Goal: Task Accomplishment & Management: Manage account settings

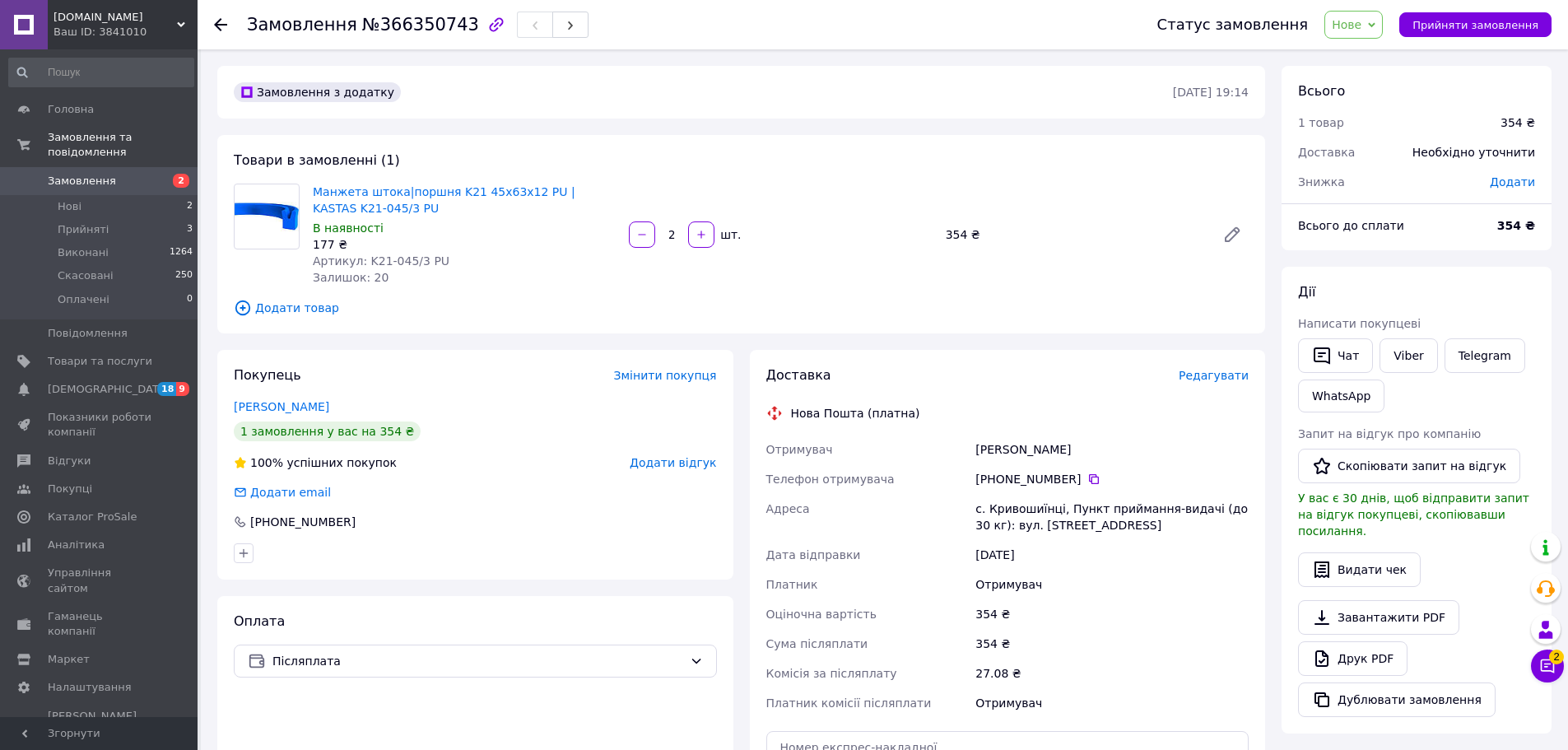
click at [72, 174] on span "Замовлення" at bounding box center [82, 181] width 69 height 15
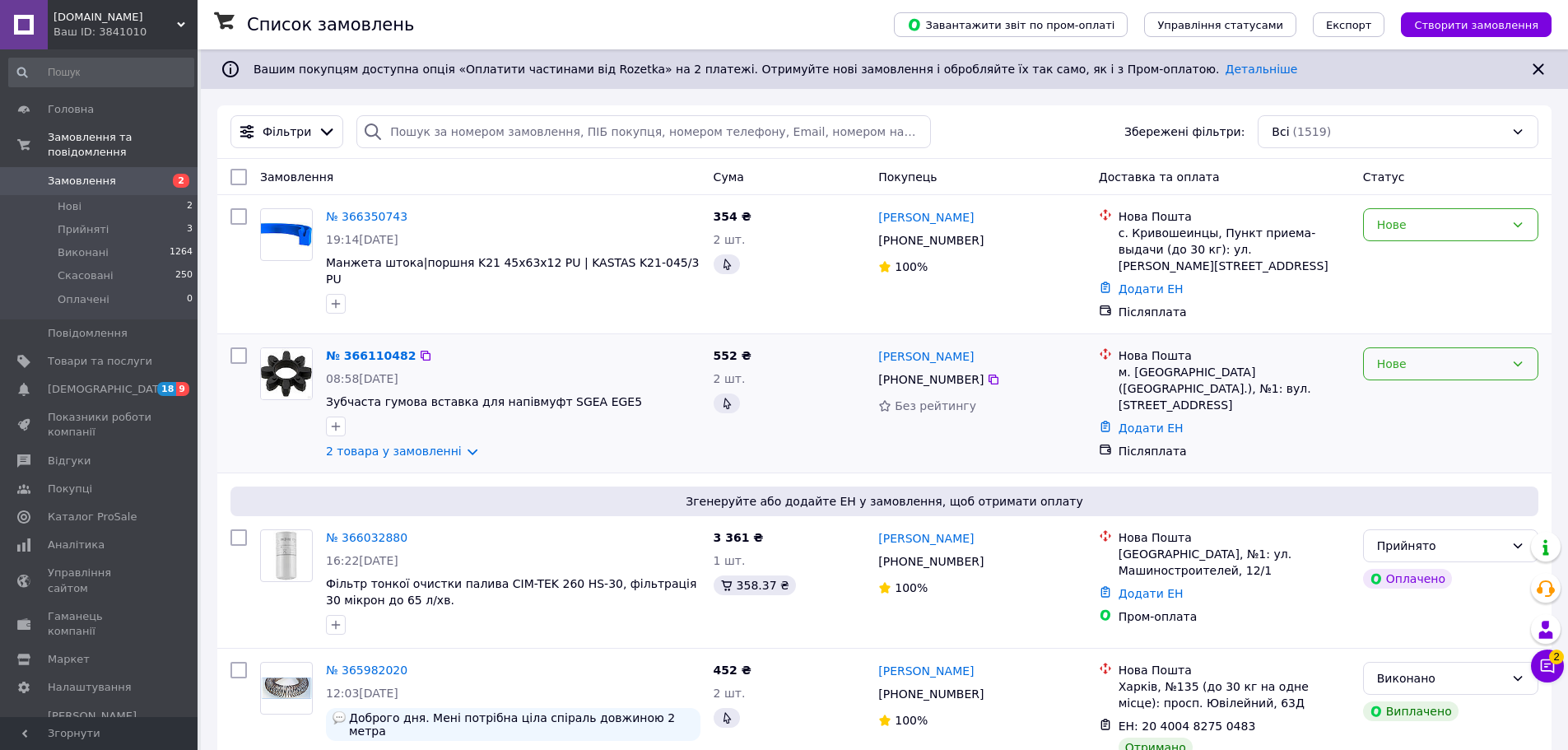
click at [1409, 360] on div "Нове" at bounding box center [1450, 363] width 175 height 33
click at [1400, 383] on li "Прийнято" at bounding box center [1450, 383] width 174 height 29
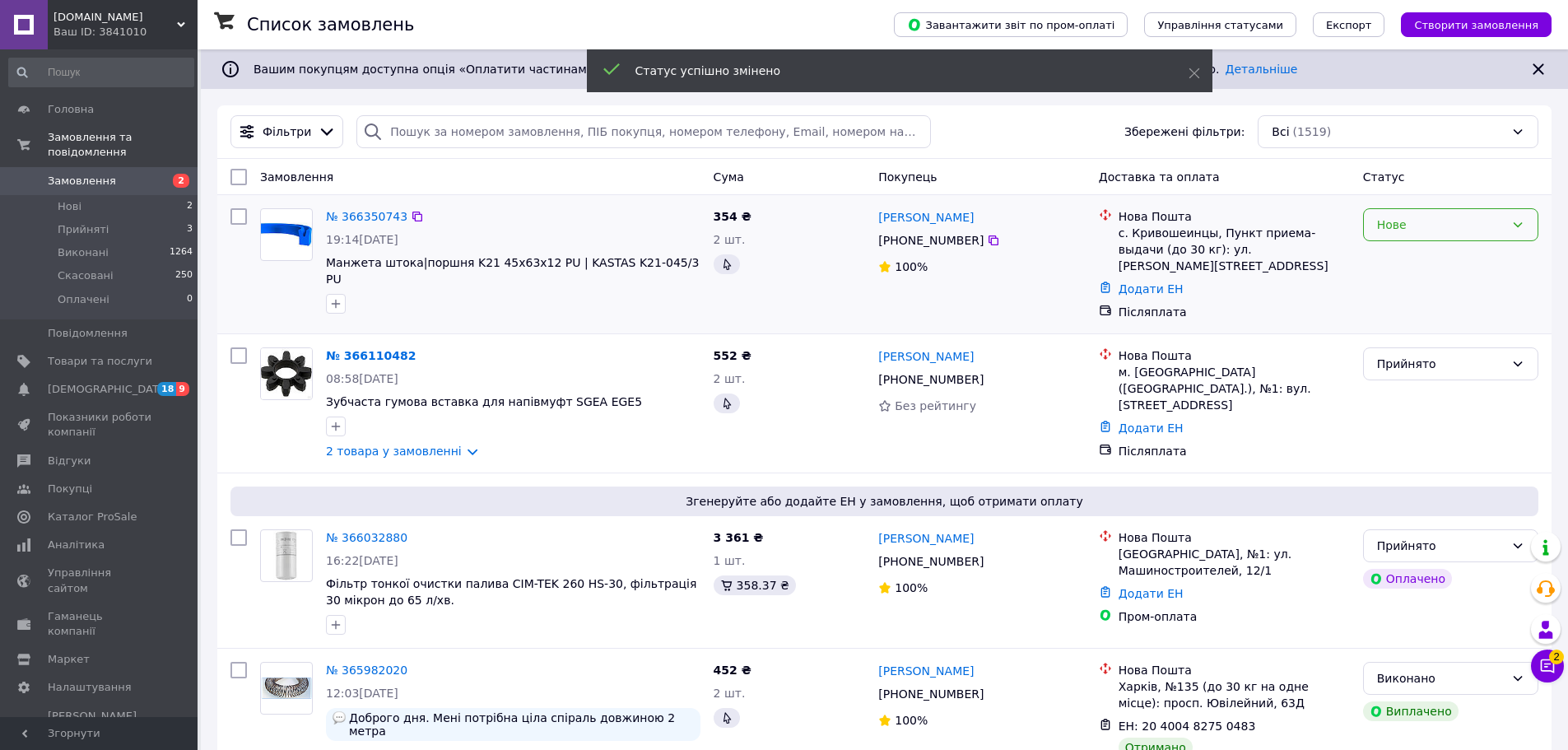
click at [1424, 225] on div "Нове" at bounding box center [1440, 224] width 127 height 18
click at [1425, 251] on li "Прийнято" at bounding box center [1450, 260] width 174 height 29
click at [364, 216] on link "№ 366350743" at bounding box center [367, 216] width 82 height 13
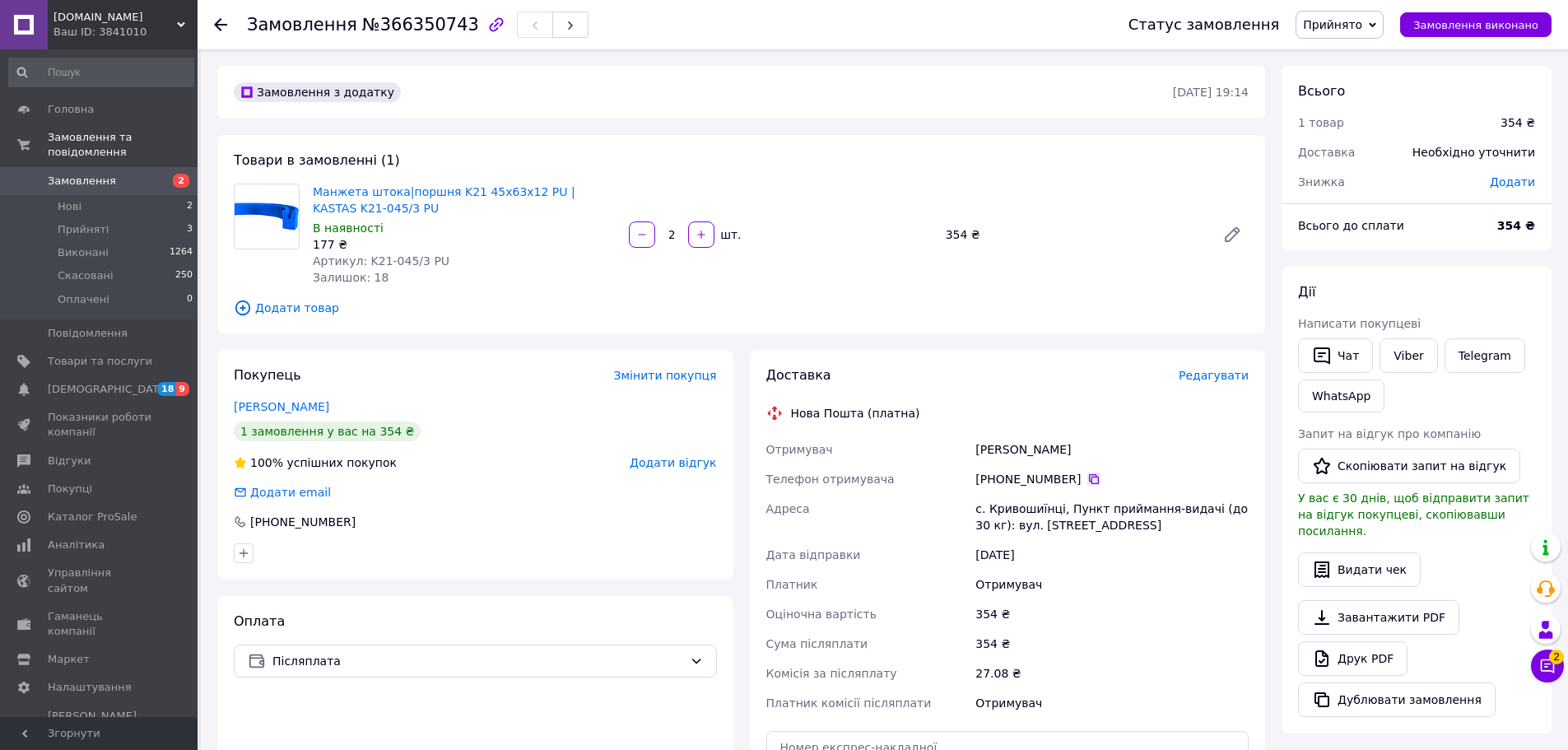
click at [1087, 477] on icon at bounding box center [1093, 479] width 13 height 13
click at [1087, 485] on icon at bounding box center [1093, 479] width 13 height 13
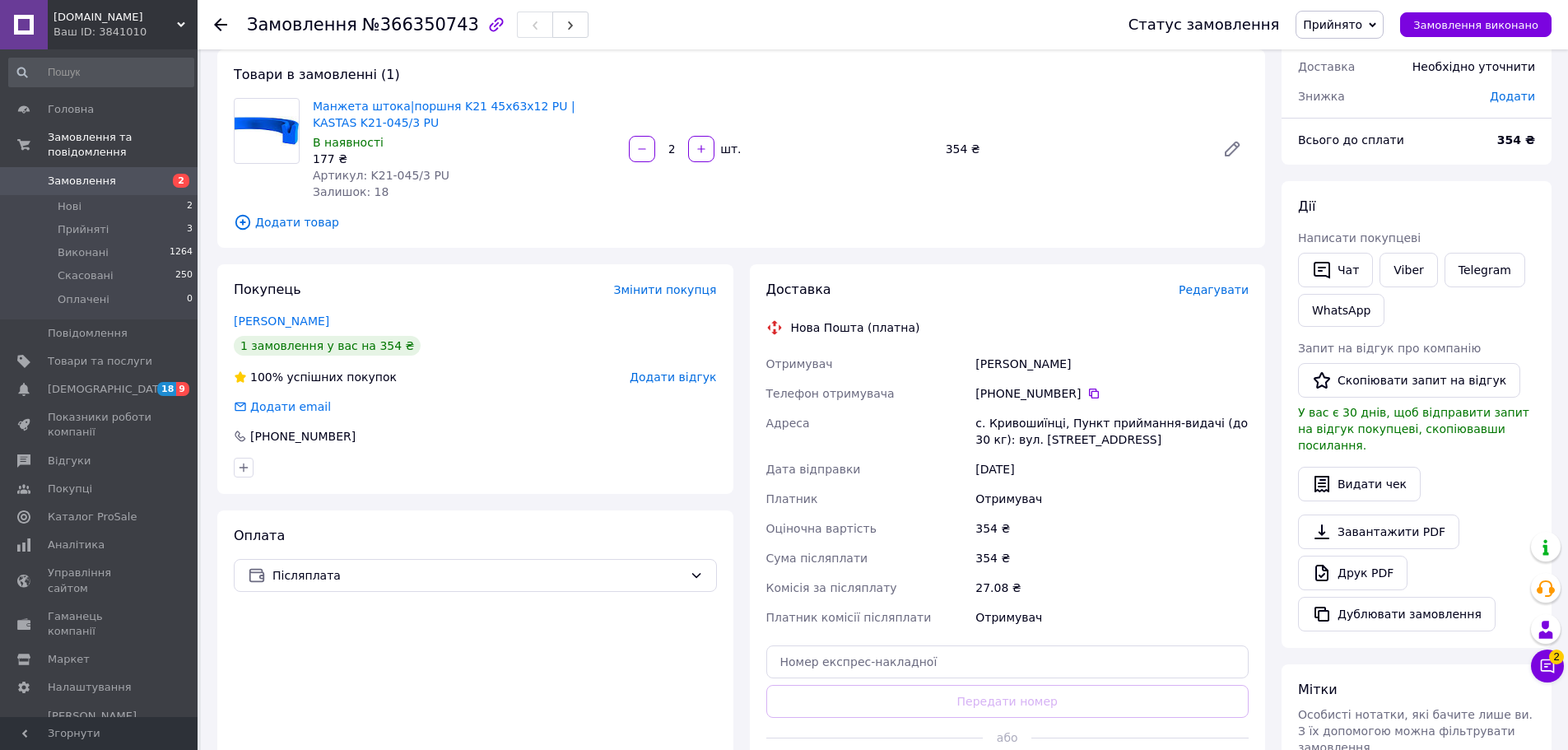
scroll to position [330, 0]
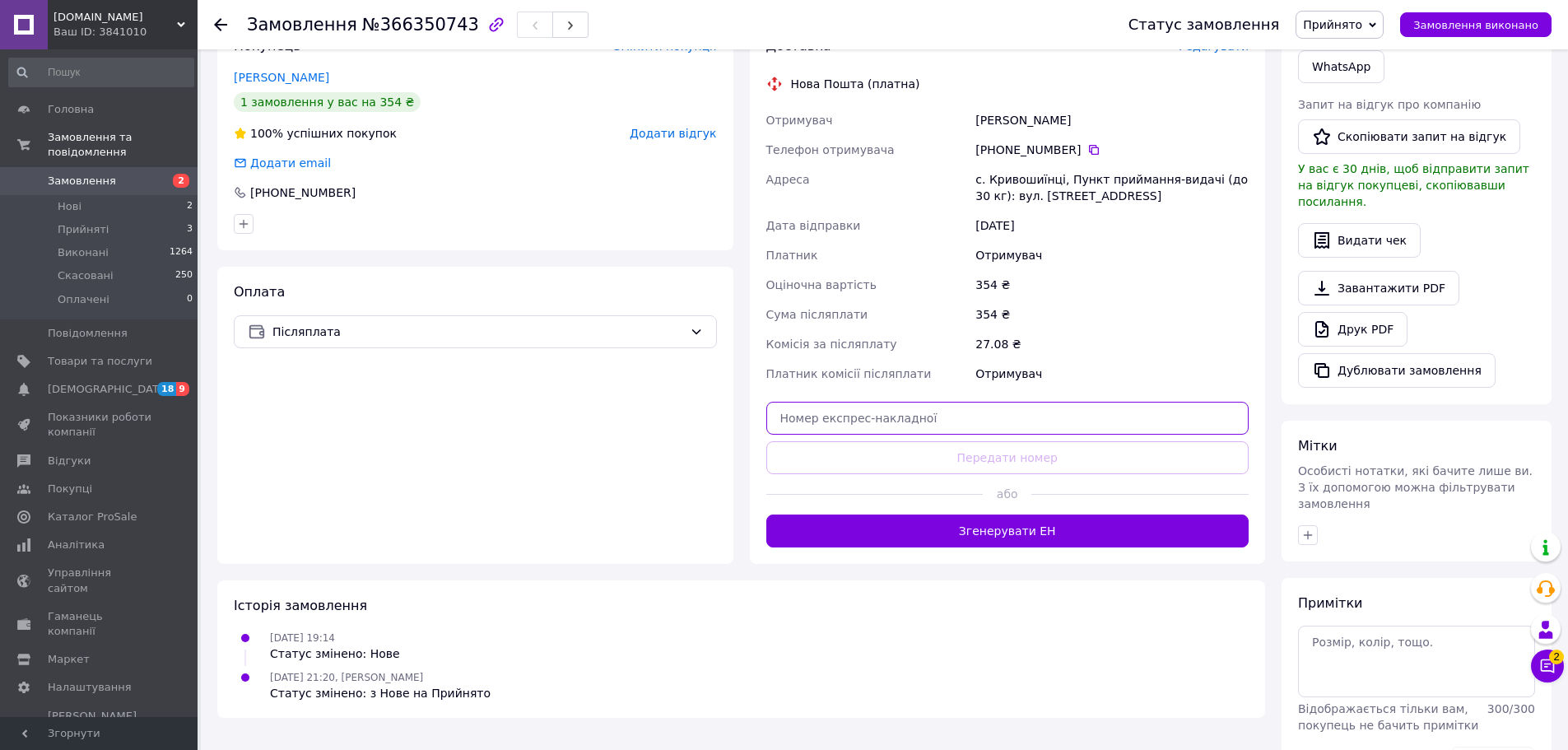
click at [978, 417] on input "text" at bounding box center [1008, 418] width 483 height 33
paste input "20400483067887"
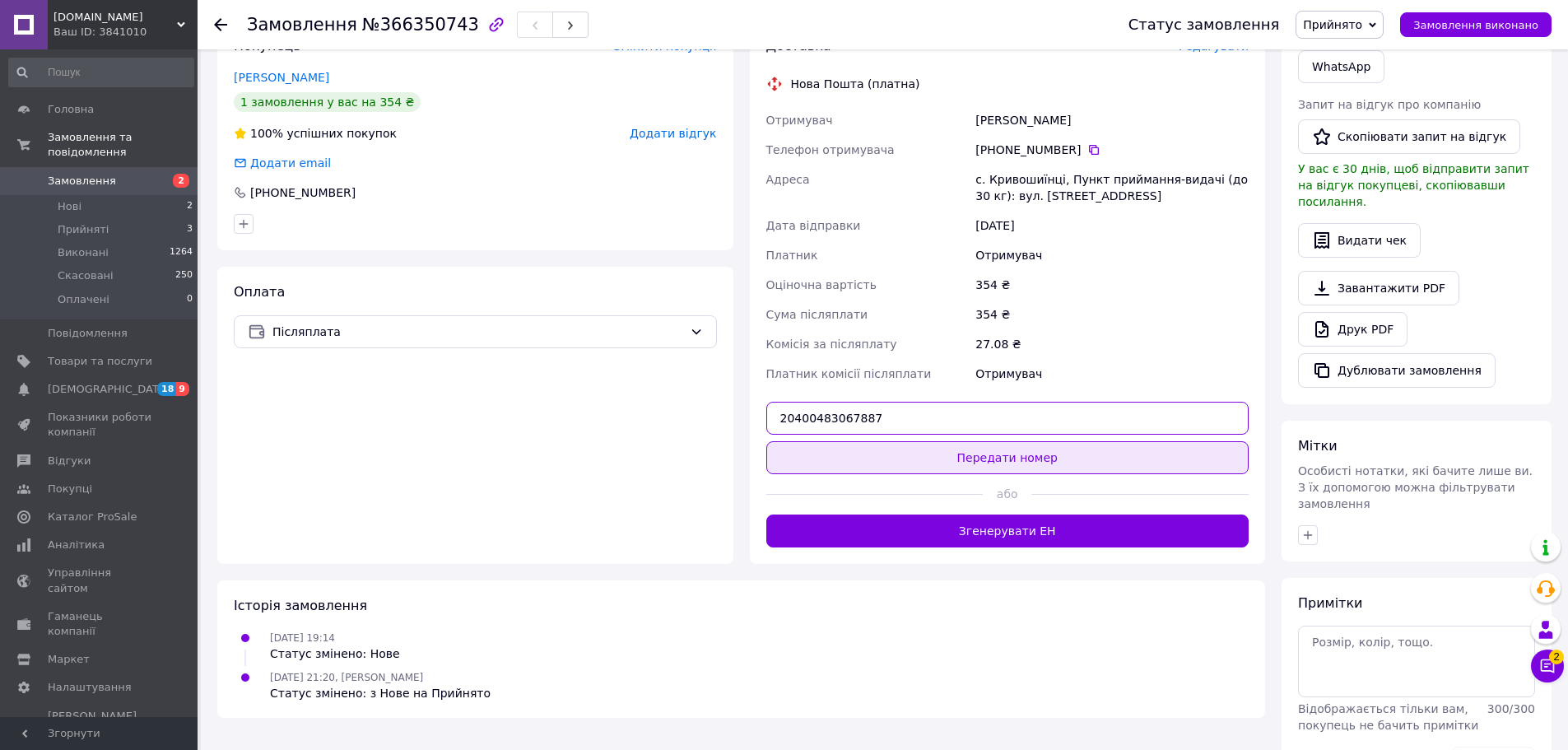
type input "20400483067887"
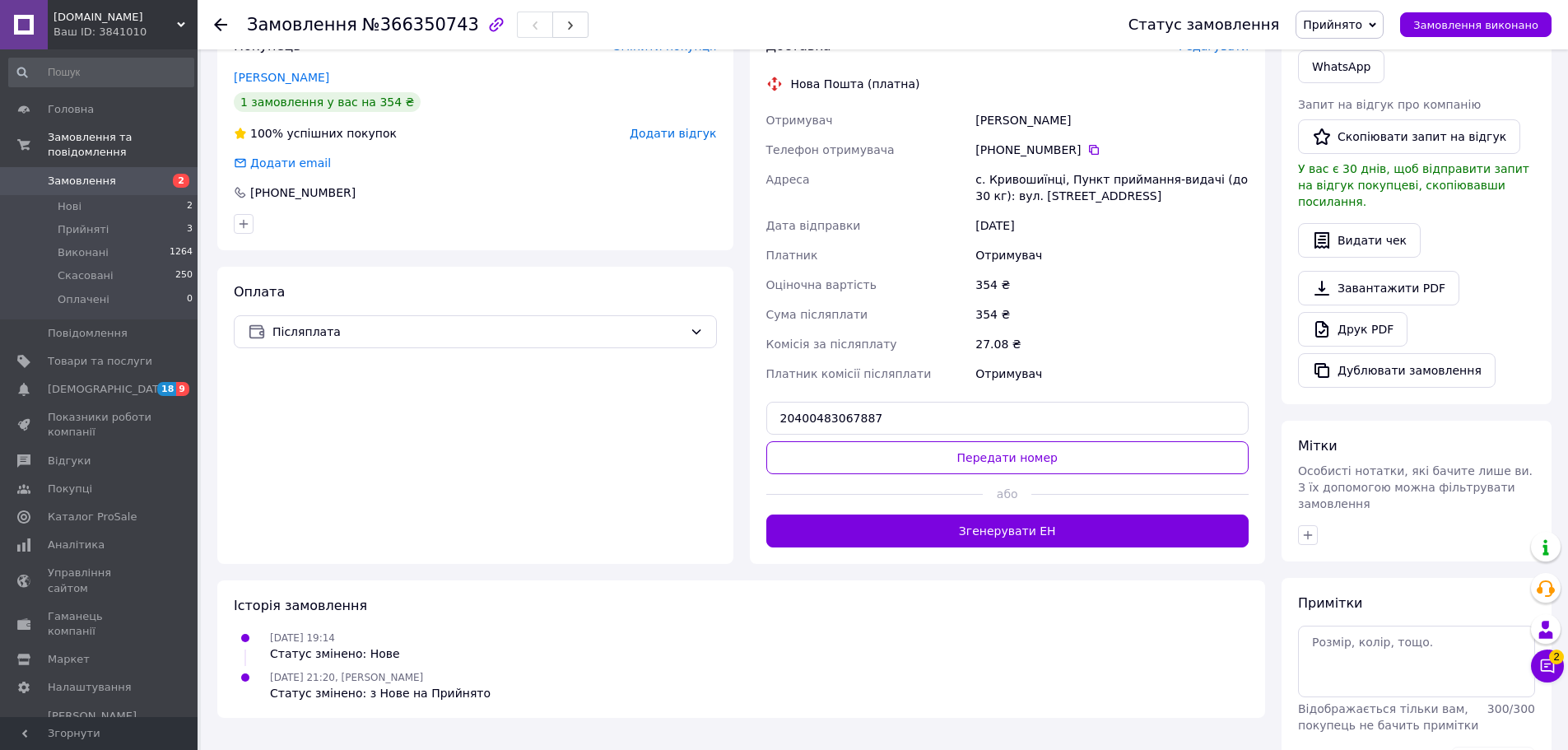
drag, startPoint x: 982, startPoint y: 451, endPoint x: 846, endPoint y: 405, distance: 143.6
click at [981, 452] on button "Передати номер" at bounding box center [1008, 457] width 483 height 33
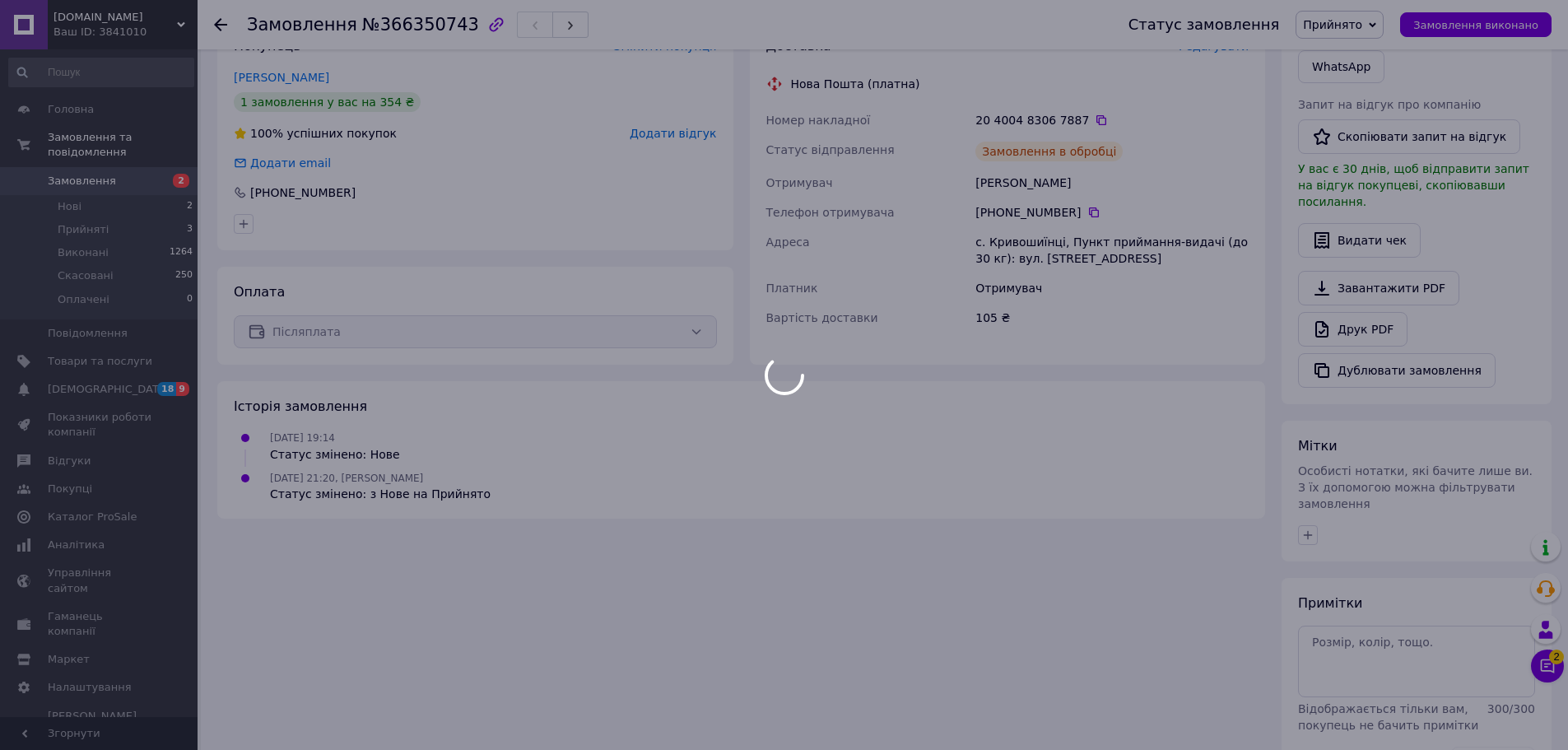
click at [89, 163] on div at bounding box center [784, 375] width 1568 height 750
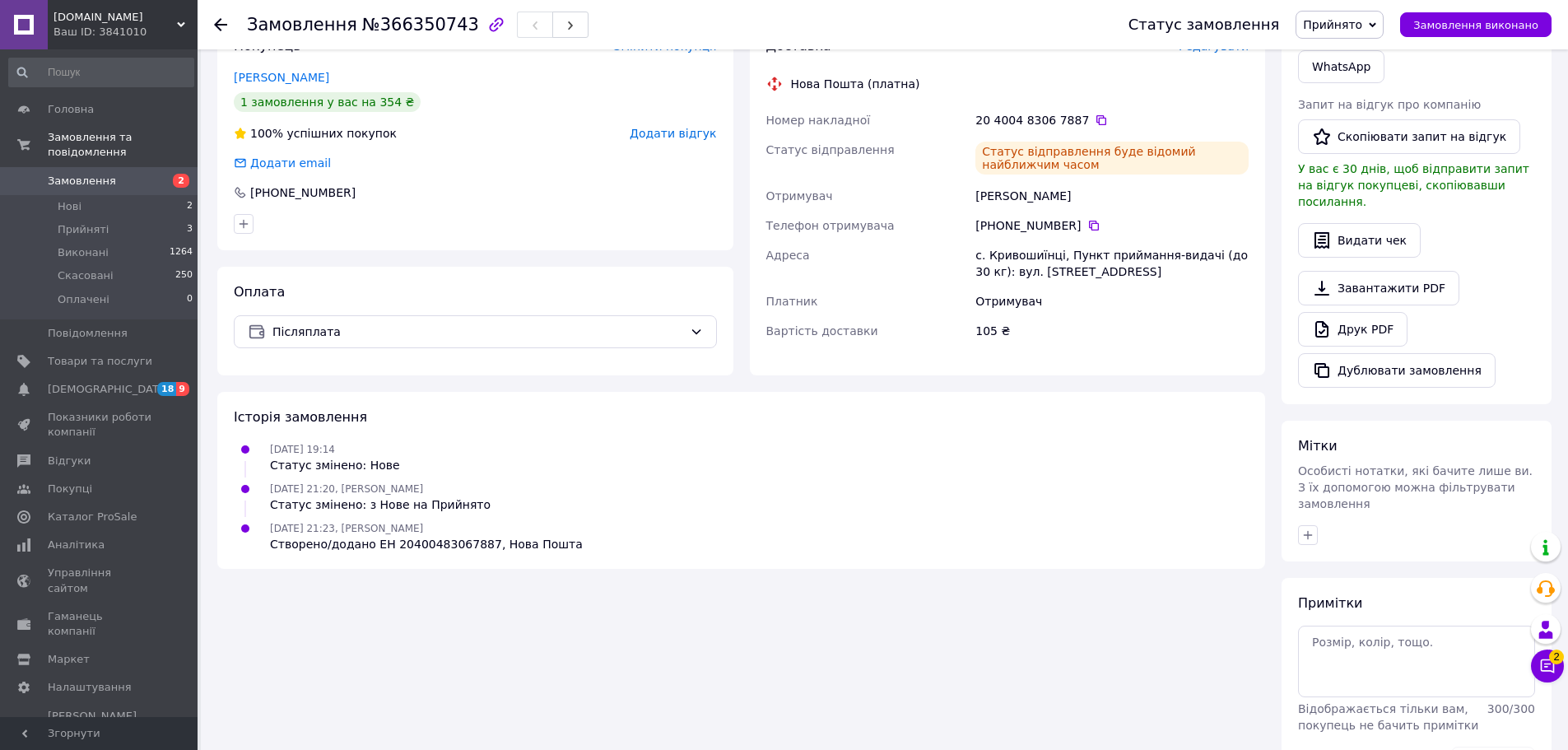
click at [88, 167] on link "Замовлення 2" at bounding box center [101, 181] width 202 height 28
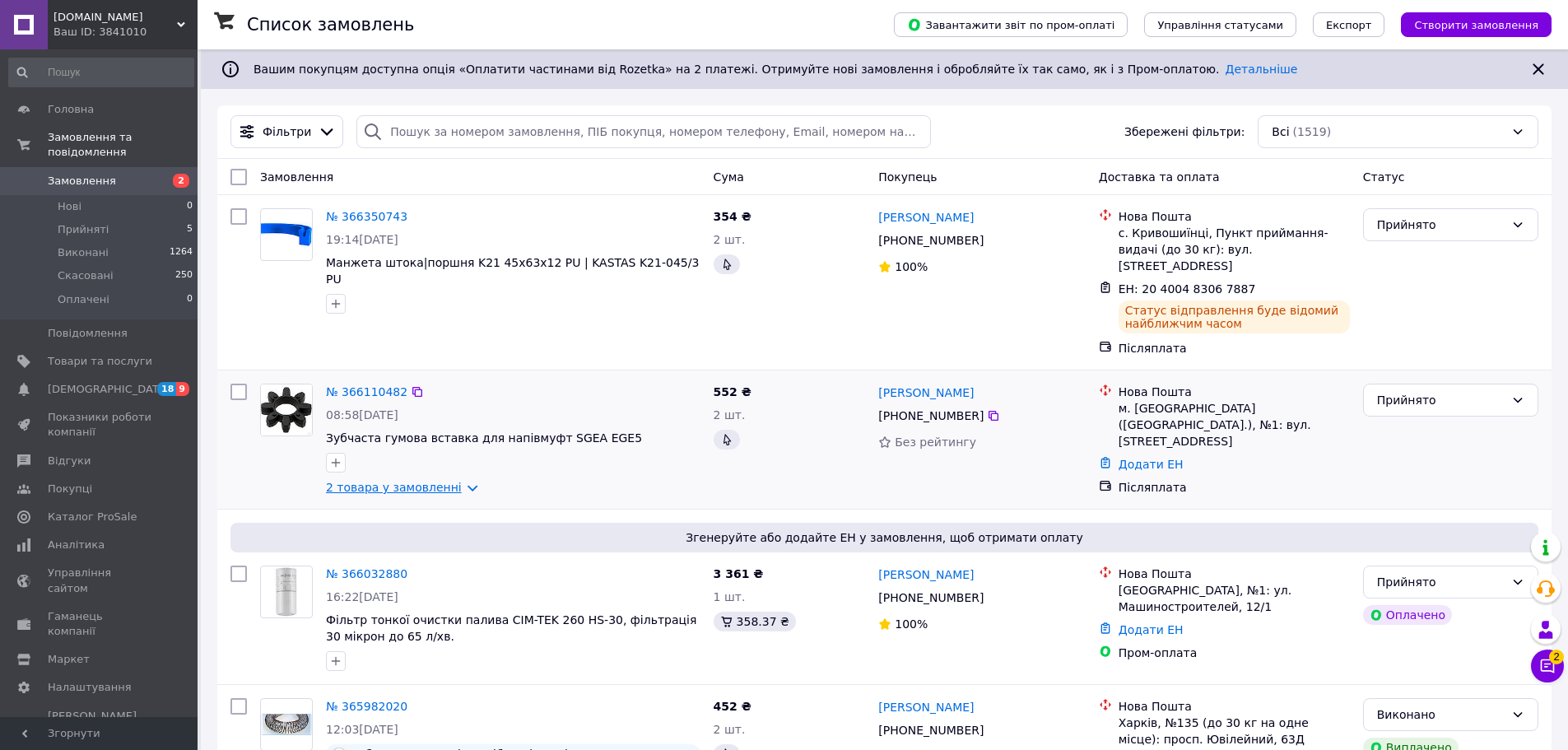
click at [416, 481] on link "2 товара у замовленні" at bounding box center [394, 487] width 136 height 13
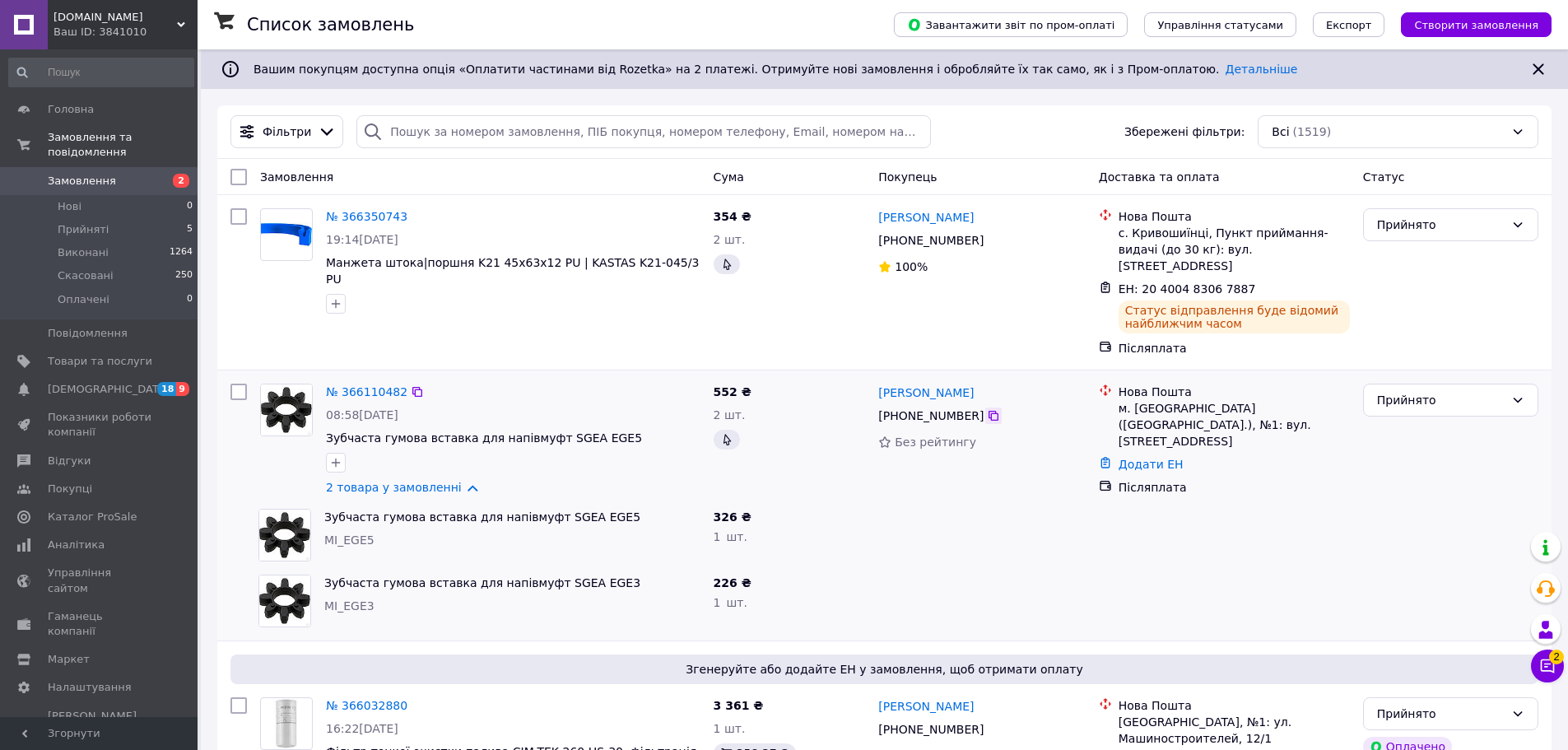
click at [992, 406] on div "[PHONE_NUMBER]" at bounding box center [981, 416] width 210 height 20
click at [988, 411] on icon at bounding box center [993, 415] width 10 height 10
drag, startPoint x: 955, startPoint y: 378, endPoint x: 917, endPoint y: 383, distance: 38.3
click at [917, 383] on div "[PERSON_NAME]" at bounding box center [981, 392] width 210 height 20
copy link "Павел"
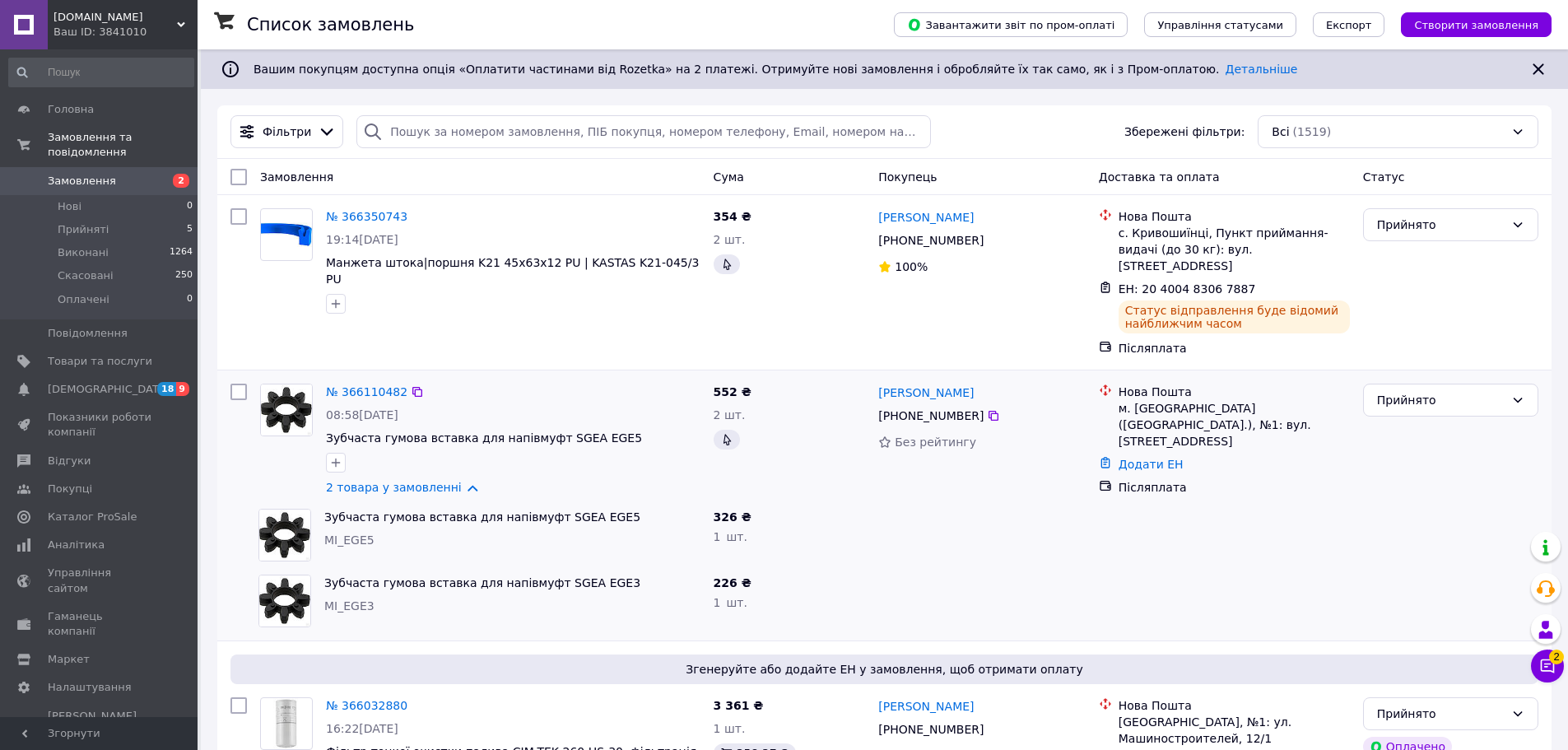
click at [1166, 400] on div "м. [GEOGRAPHIC_DATA] ([GEOGRAPHIC_DATA].), №1: вул. [STREET_ADDRESS]" at bounding box center [1234, 424] width 232 height 49
copy div "Нікополь"
drag, startPoint x: 374, startPoint y: 525, endPoint x: 329, endPoint y: 526, distance: 45.0
click at [329, 532] on div "MI_EGE5" at bounding box center [512, 540] width 376 height 16
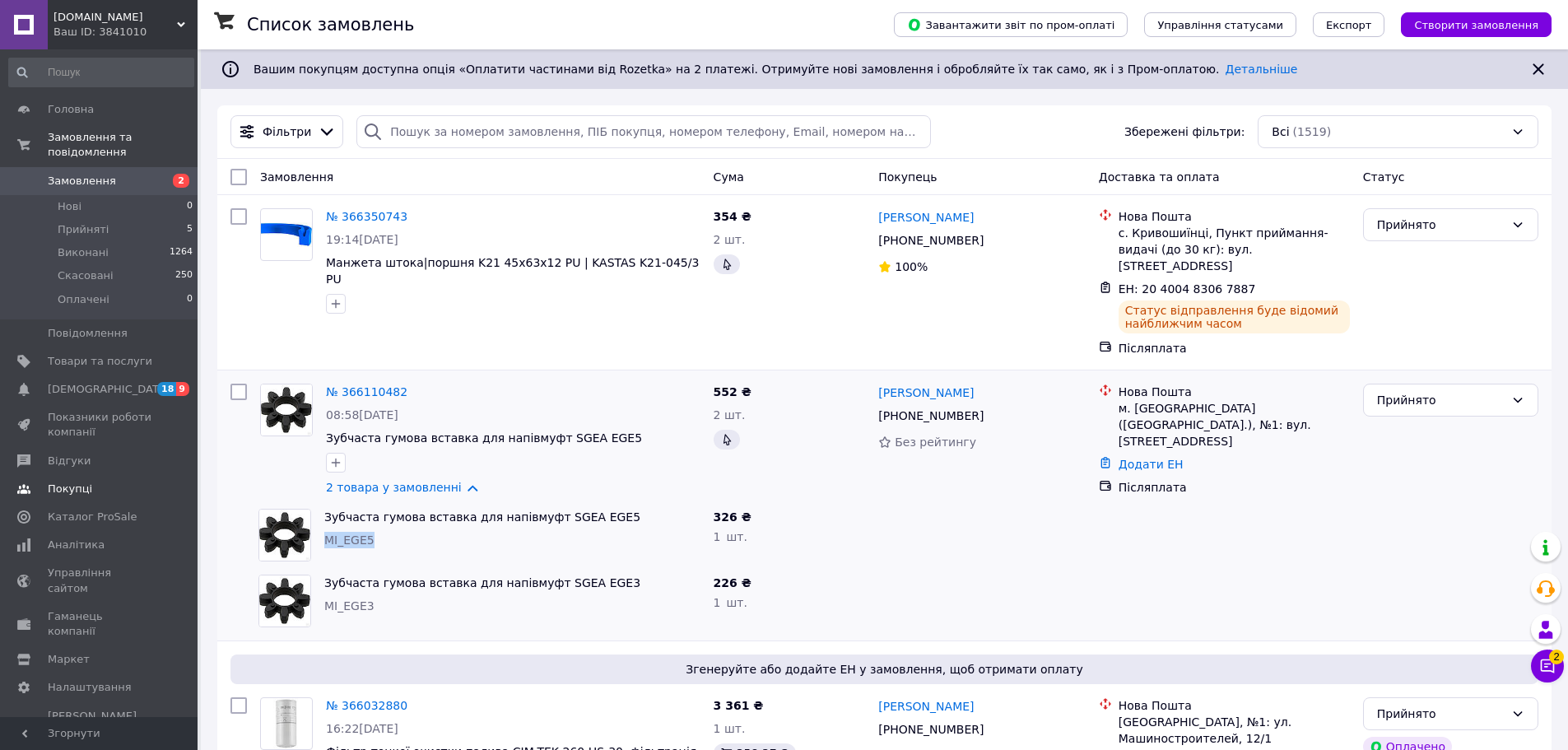
copy span "MI_EGE5"
click at [409, 384] on div at bounding box center [417, 392] width 16 height 16
click at [410, 386] on icon at bounding box center [417, 392] width 13 height 13
click at [1148, 458] on link "Додати ЕН" at bounding box center [1150, 464] width 65 height 13
click at [1118, 486] on input "Додати ЕН" at bounding box center [1051, 499] width 221 height 33
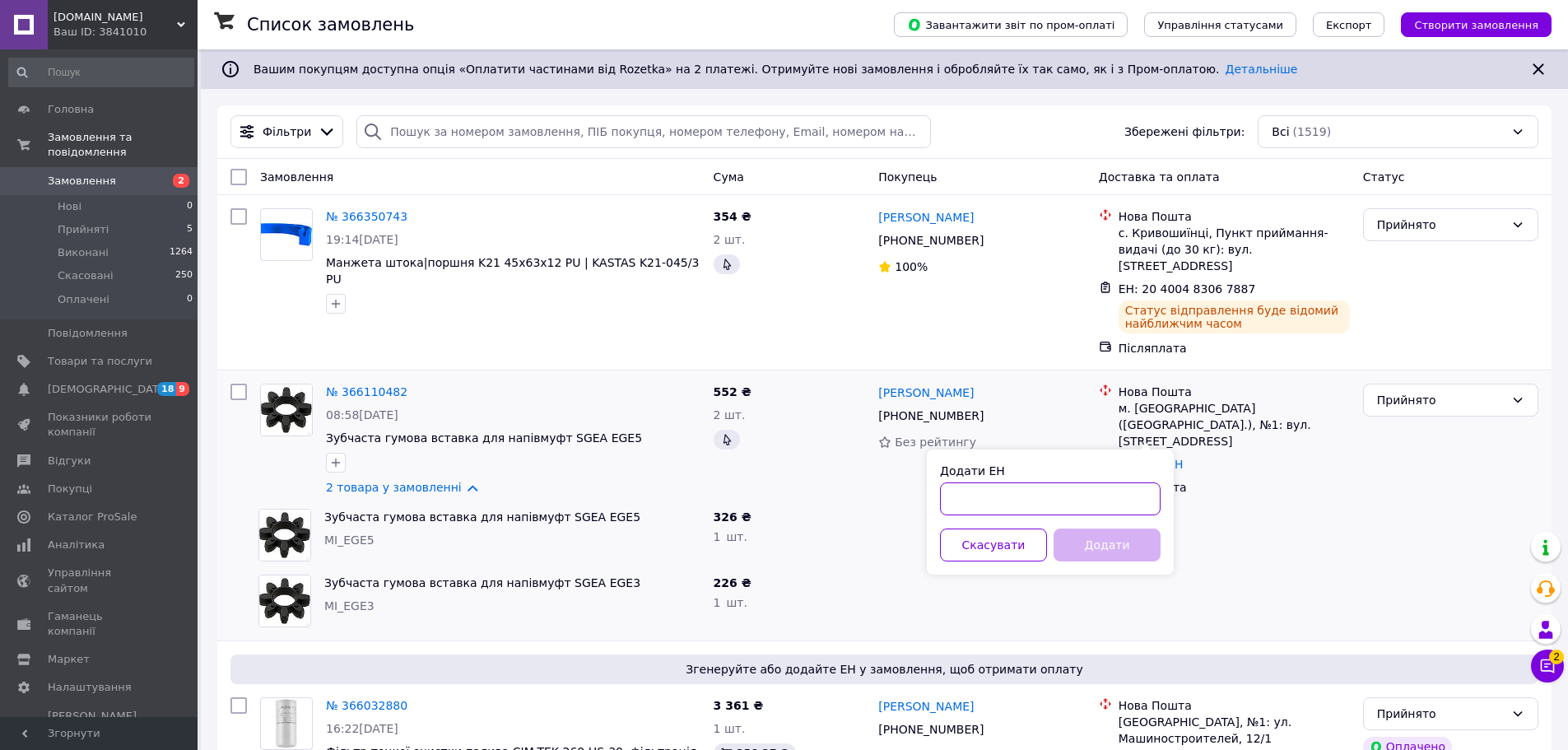
paste input "20400483067968"
type input "20400483067968"
click at [1124, 531] on button "Додати" at bounding box center [1107, 544] width 107 height 33
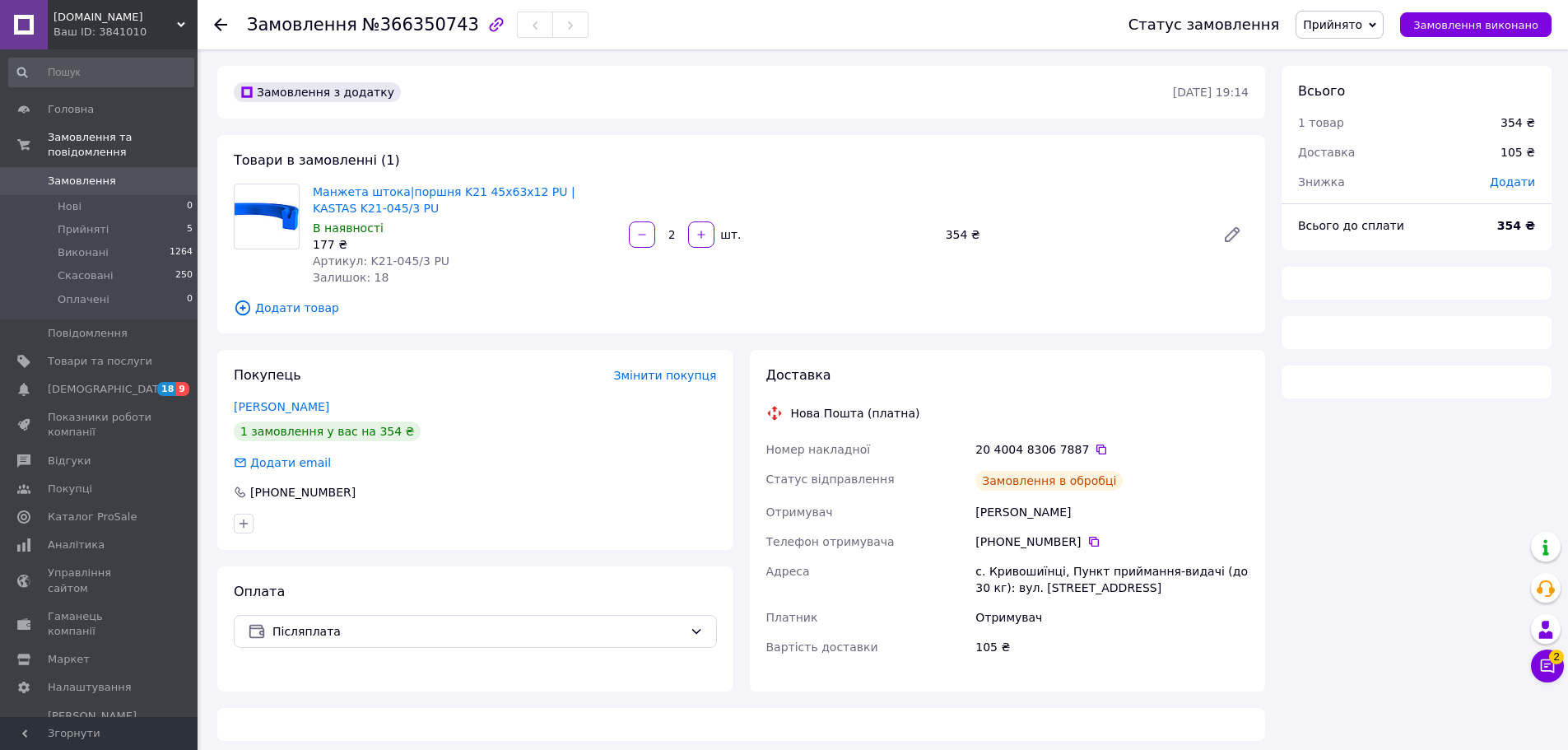
click at [75, 174] on span "Замовлення" at bounding box center [82, 181] width 69 height 15
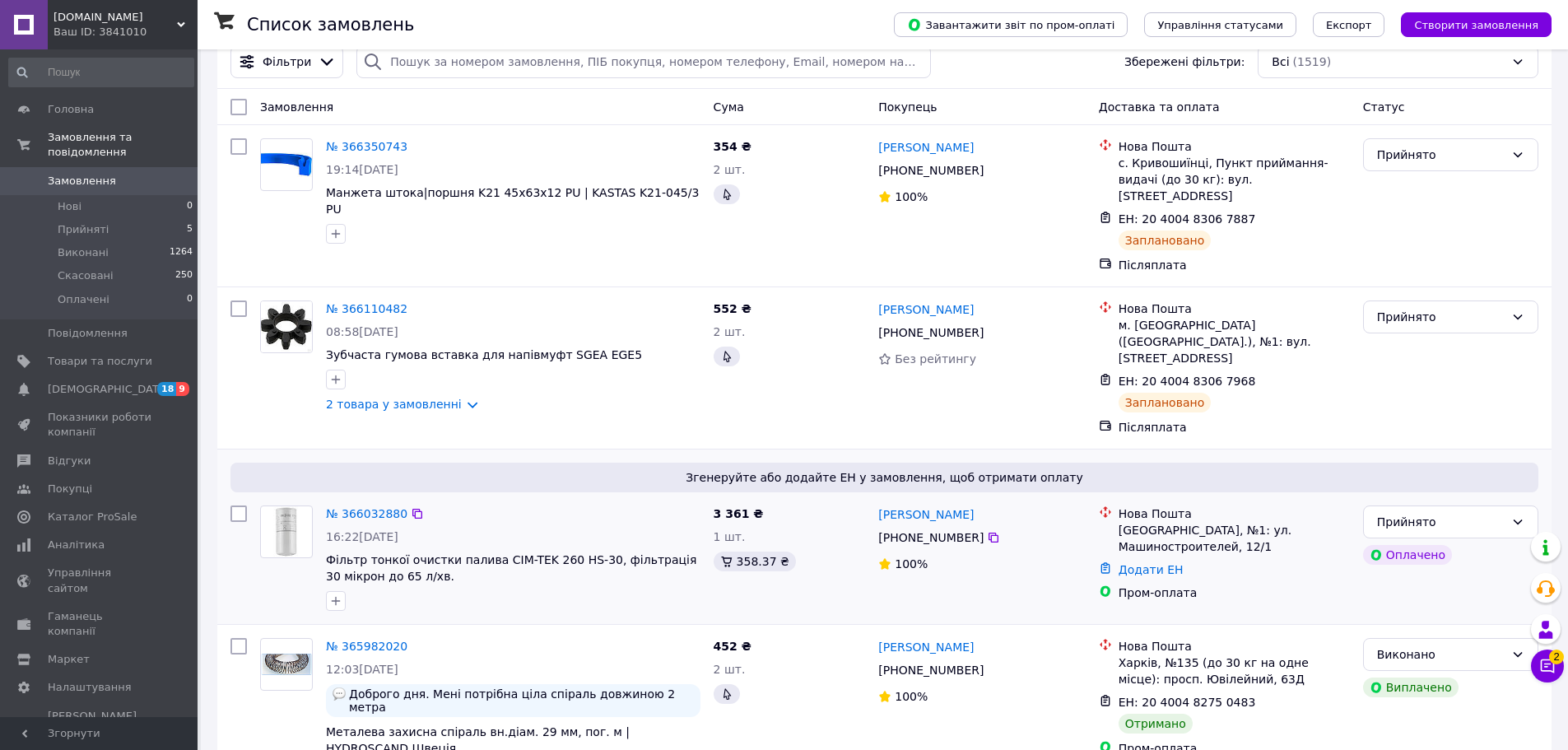
scroll to position [165, 0]
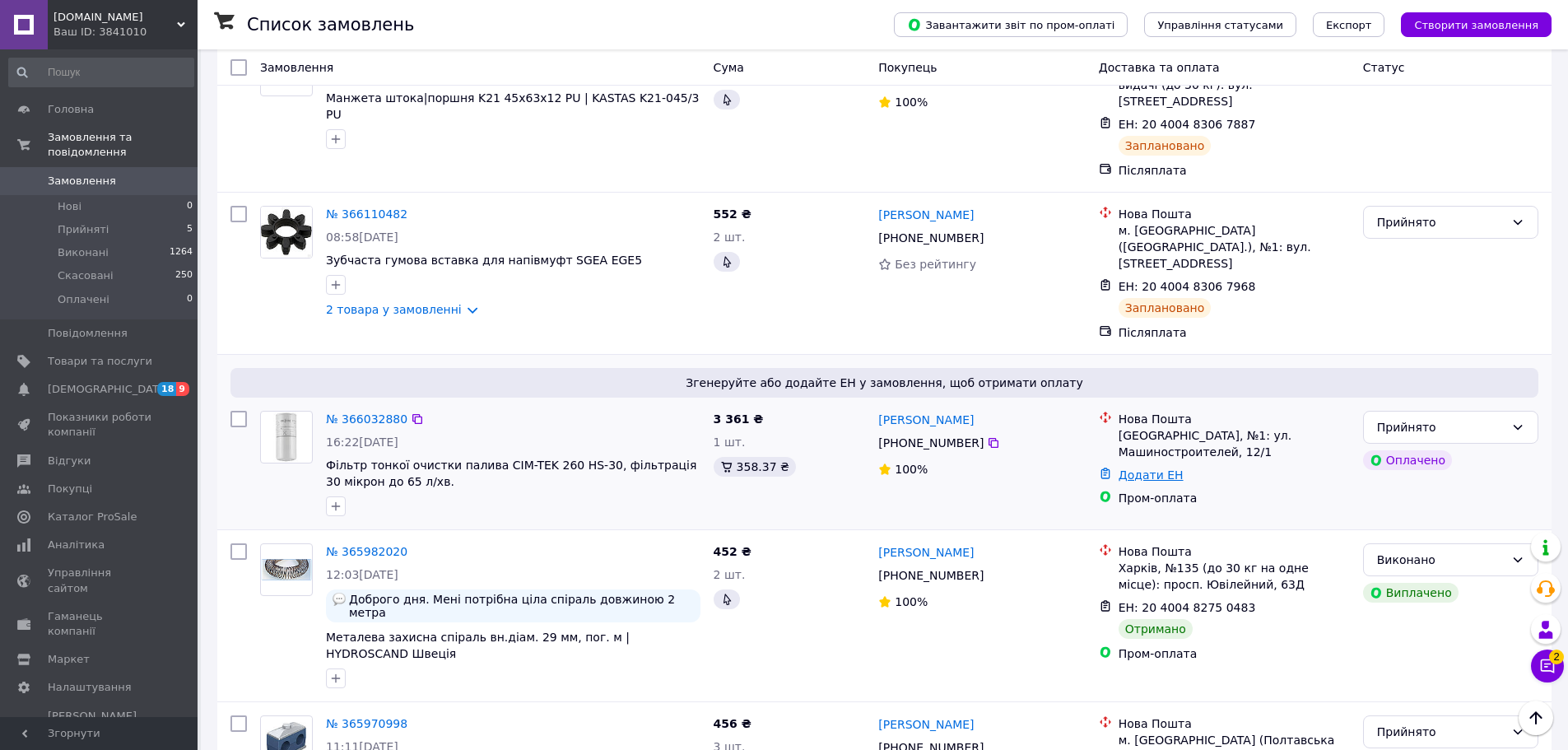
click at [1141, 469] on link "Додати ЕН" at bounding box center [1150, 475] width 65 height 13
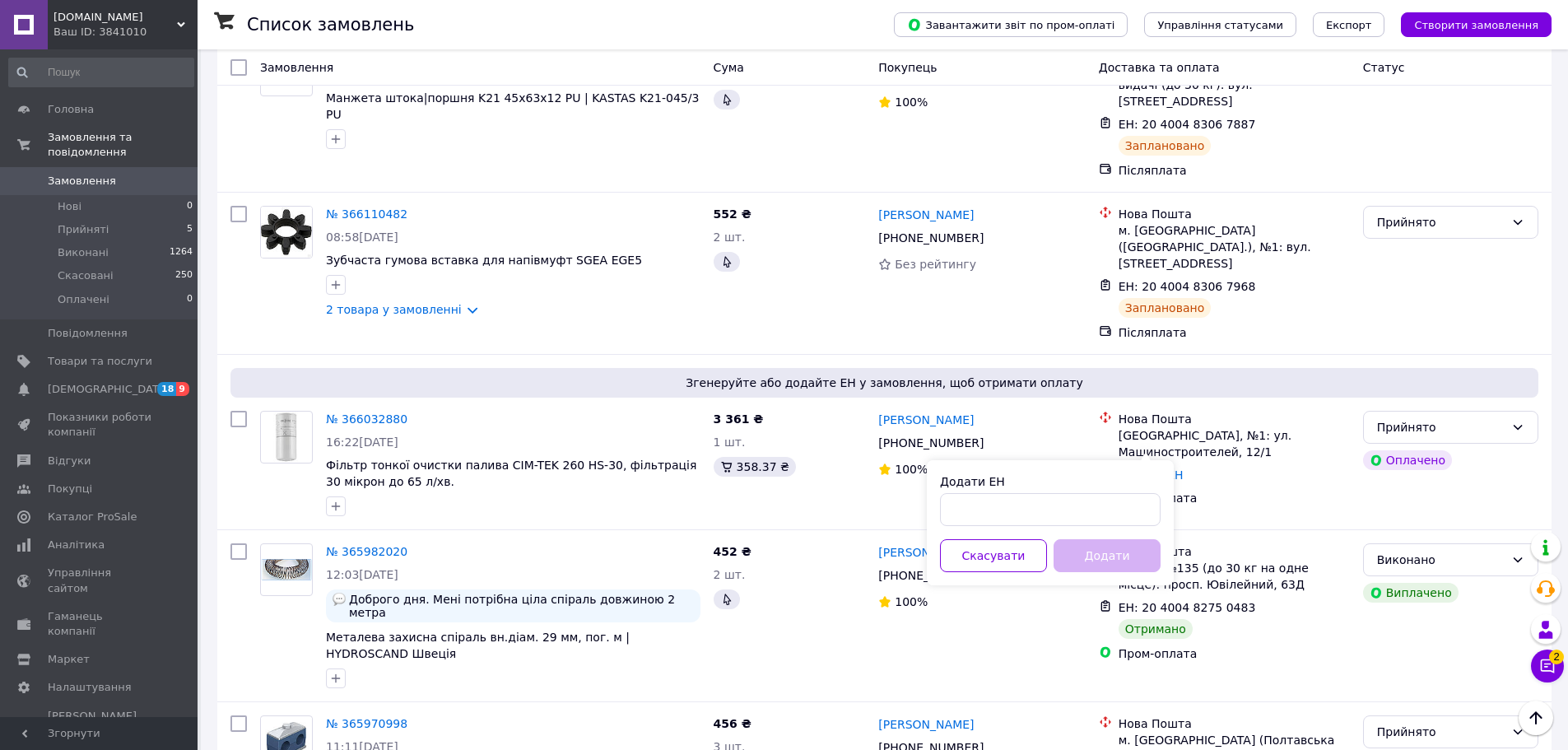
drag, startPoint x: 1097, startPoint y: 490, endPoint x: 1099, endPoint y: 502, distance: 12.2
click at [1097, 491] on div "Додати ЕН" at bounding box center [1051, 499] width 221 height 53
drag, startPoint x: 1099, startPoint y: 502, endPoint x: 1110, endPoint y: 503, distance: 11.0
click at [1100, 502] on input "Додати ЕН" at bounding box center [1051, 510] width 221 height 33
click at [1059, 514] on input "Додати ЕН" at bounding box center [1051, 510] width 221 height 33
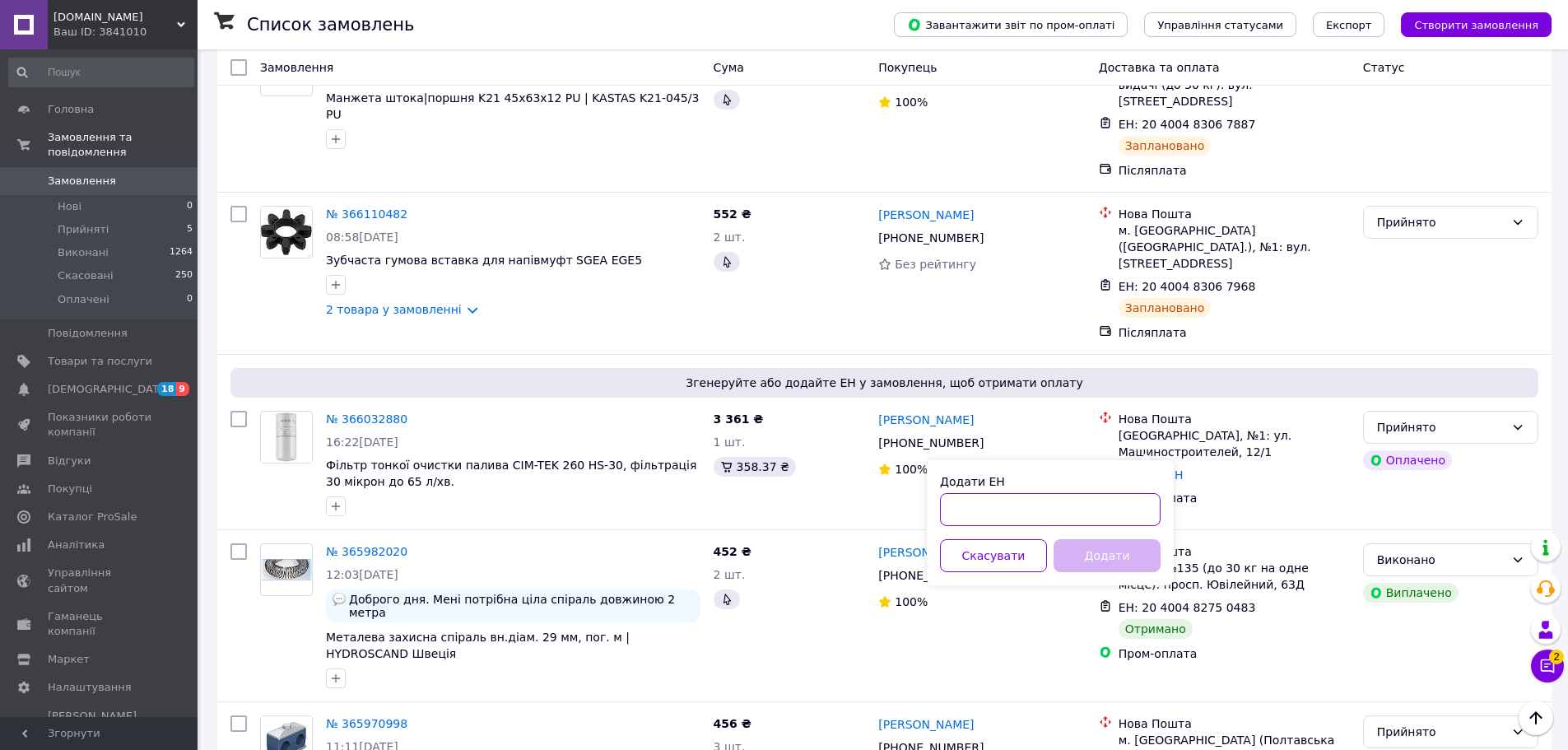
paste input "20400483068303"
type input "20400483068303"
click at [1096, 550] on button "Додати" at bounding box center [1107, 555] width 107 height 33
